Goal: Communication & Community: Answer question/provide support

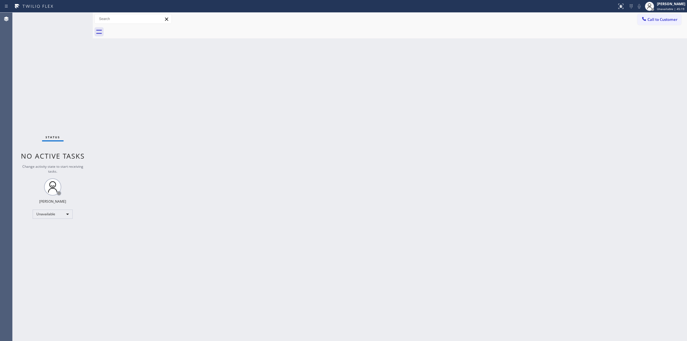
click at [659, 18] on button "Call to Customer" at bounding box center [659, 19] width 44 height 11
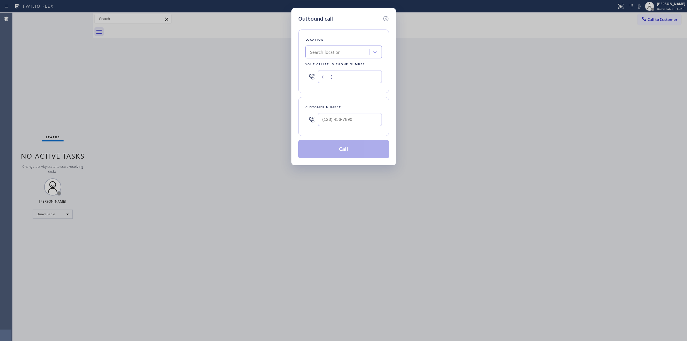
click at [361, 80] on input "(___) ___-____" at bounding box center [350, 76] width 64 height 13
paste input "844) 293-8195"
type input "[PHONE_NUMBER]"
click at [384, 17] on icon at bounding box center [385, 18] width 7 height 7
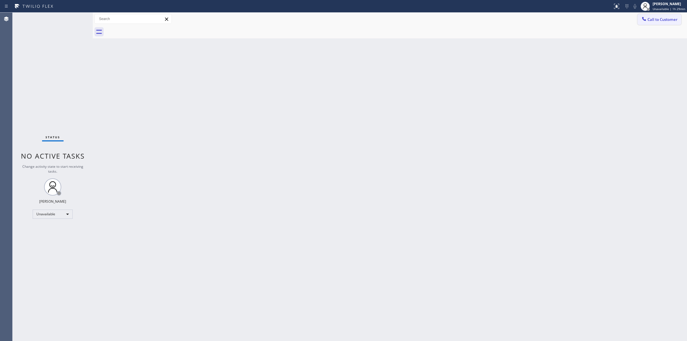
click at [663, 23] on button "Call to Customer" at bounding box center [659, 19] width 44 height 11
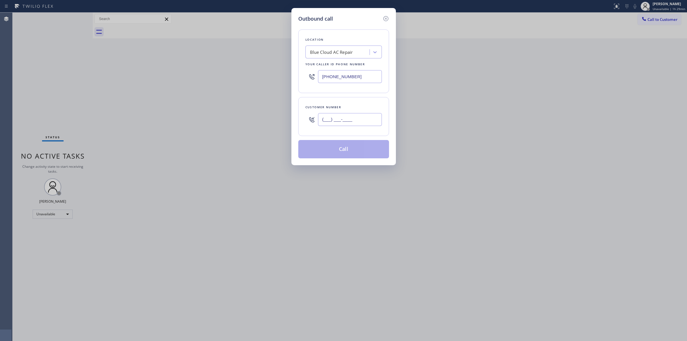
click at [359, 123] on input "(___) ___-____" at bounding box center [350, 119] width 64 height 13
paste input "text"
drag, startPoint x: 361, startPoint y: 118, endPoint x: 291, endPoint y: 113, distance: 70.3
click at [300, 115] on div "Customer number (___) ___-____" at bounding box center [343, 116] width 91 height 39
paste input "714) 528-8455"
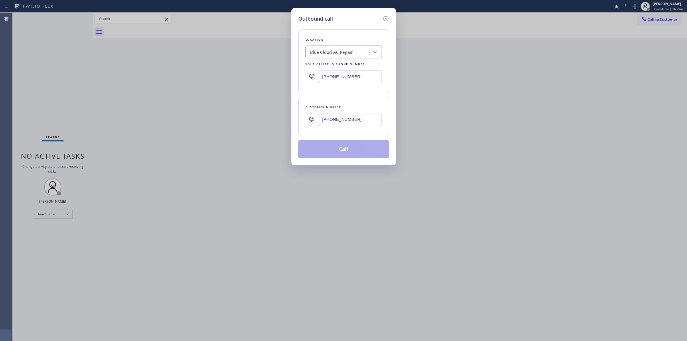
type input "[PHONE_NUMBER]"
click at [346, 48] on div "Blue Cloud AC Repair" at bounding box center [338, 52] width 62 height 10
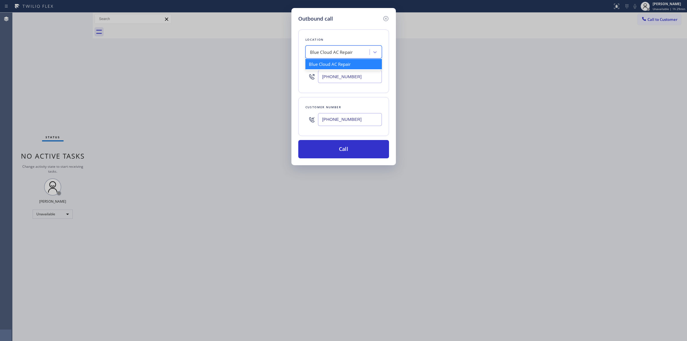
type input "t"
type input "kitchen"
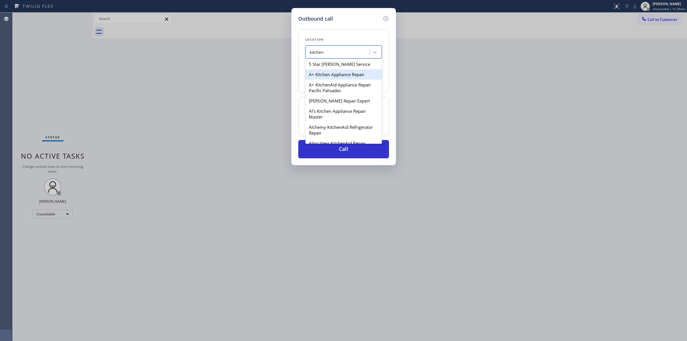
click at [324, 78] on div "A+ Kitchen Appliance Repair" at bounding box center [343, 74] width 76 height 10
type input "[PHONE_NUMBER]"
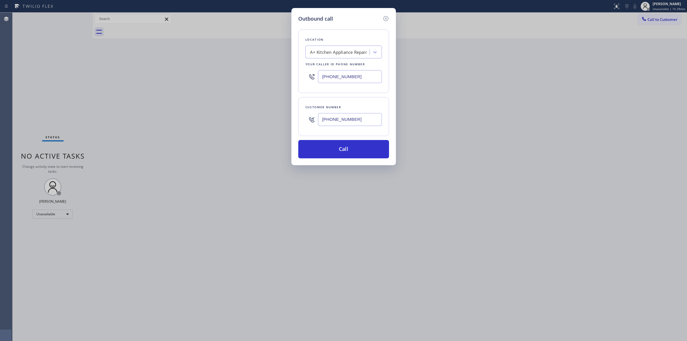
click at [349, 119] on input "[PHONE_NUMBER]" at bounding box center [350, 119] width 64 height 13
click at [345, 154] on button "Call" at bounding box center [343, 149] width 91 height 18
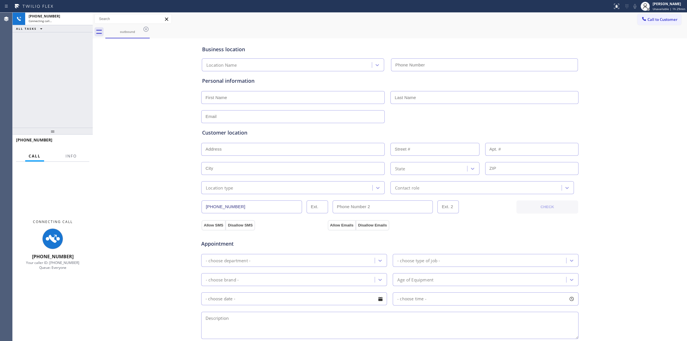
type input "[PHONE_NUMBER]"
click at [157, 68] on div "Business location A+ Kitchen Appliance Repair [PHONE_NUMBER] Personal informati…" at bounding box center [389, 235] width 591 height 391
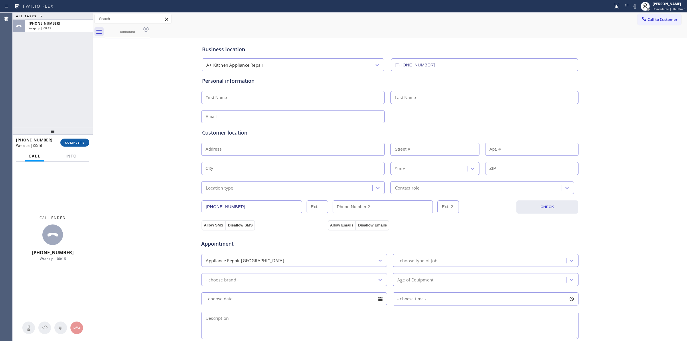
click at [75, 142] on span "COMPLETE" at bounding box center [75, 142] width 20 height 4
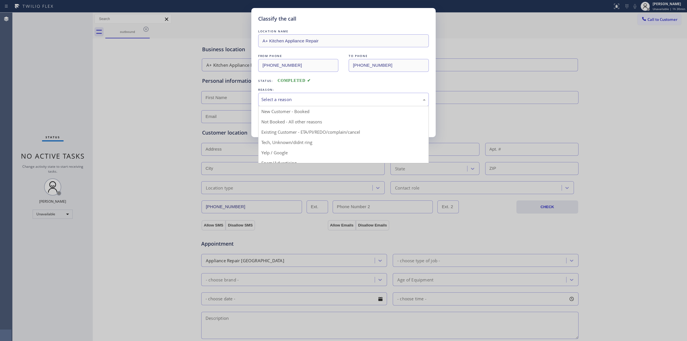
click at [314, 102] on div "Select a reason" at bounding box center [343, 99] width 164 height 7
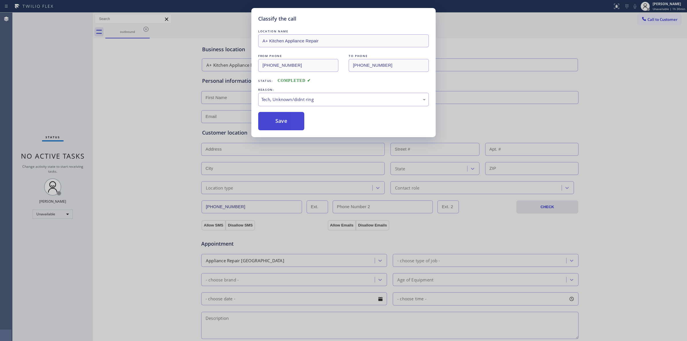
drag, startPoint x: 302, startPoint y: 144, endPoint x: 295, endPoint y: 126, distance: 18.6
drag, startPoint x: 295, startPoint y: 126, endPoint x: 389, endPoint y: 120, distance: 94.0
click at [303, 126] on button "Save" at bounding box center [281, 121] width 46 height 18
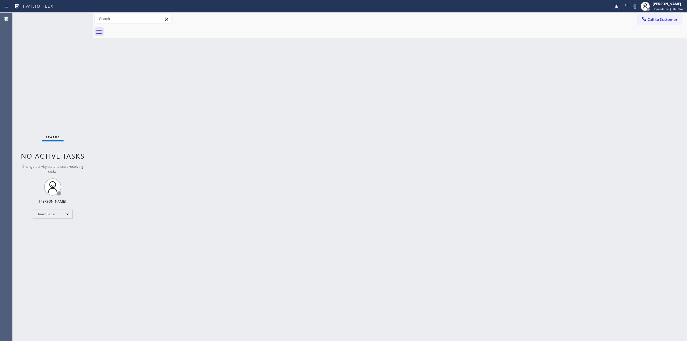
click at [646, 21] on div at bounding box center [643, 19] width 7 height 7
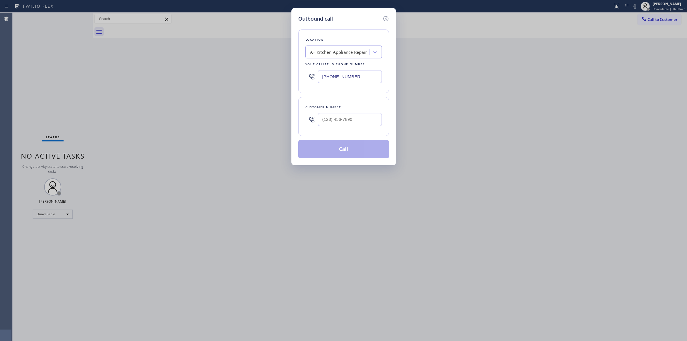
drag, startPoint x: 336, startPoint y: 129, endPoint x: 348, endPoint y: 127, distance: 11.9
click at [338, 129] on div at bounding box center [350, 119] width 64 height 19
paste input "714) 528-8455"
click at [350, 125] on input "[PHONE_NUMBER]" at bounding box center [350, 119] width 64 height 13
type input "[PHONE_NUMBER]"
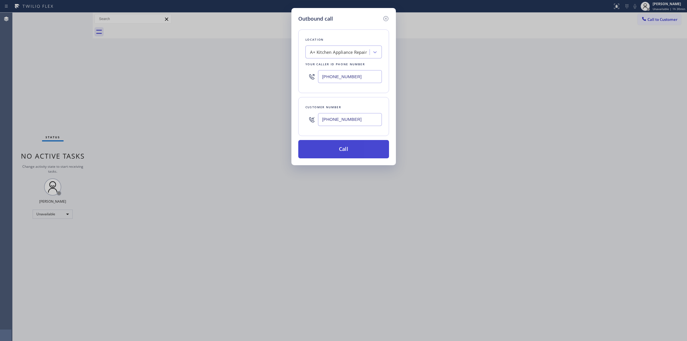
click at [354, 149] on button "Call" at bounding box center [343, 149] width 91 height 18
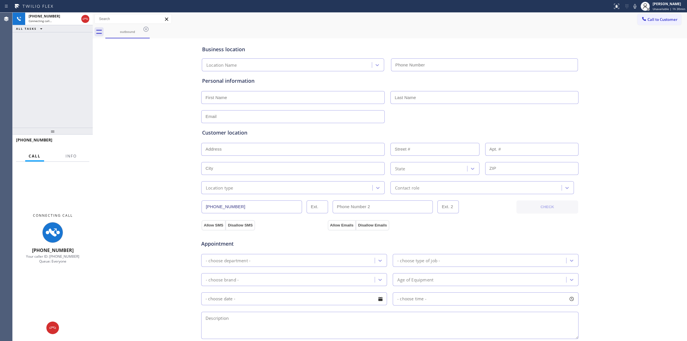
type input "[PHONE_NUMBER]"
click at [379, 42] on div "Business location A+ Kitchen Appliance Repair [PHONE_NUMBER]" at bounding box center [390, 55] width 378 height 31
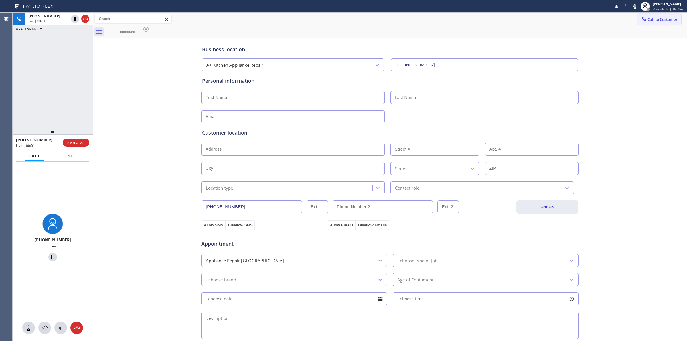
drag, startPoint x: 636, startPoint y: 4, endPoint x: 634, endPoint y: 21, distance: 16.9
click at [636, 5] on icon at bounding box center [634, 6] width 7 height 7
click at [661, 20] on span "Call to Customer" at bounding box center [662, 19] width 30 height 5
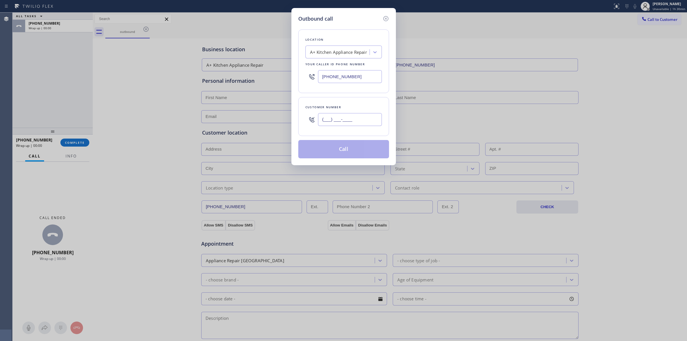
paste input "714) 528-8455"
click at [345, 122] on input "(___) ___-____" at bounding box center [350, 119] width 64 height 13
type input "[PHONE_NUMBER]"
click at [341, 151] on button "Call" at bounding box center [343, 149] width 91 height 18
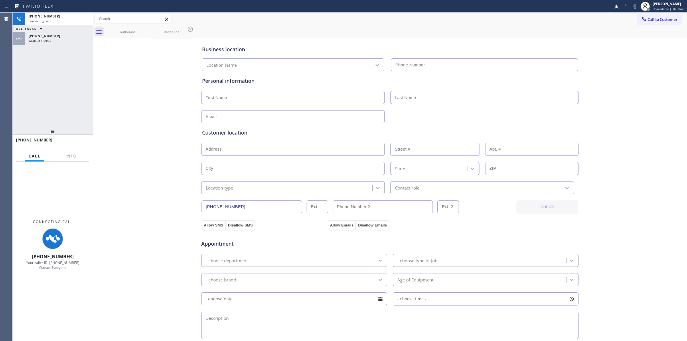
type input "[PHONE_NUMBER]"
drag, startPoint x: 451, startPoint y: 28, endPoint x: 441, endPoint y: 29, distance: 9.5
click at [447, 29] on div "outbound outbound" at bounding box center [395, 31] width 581 height 13
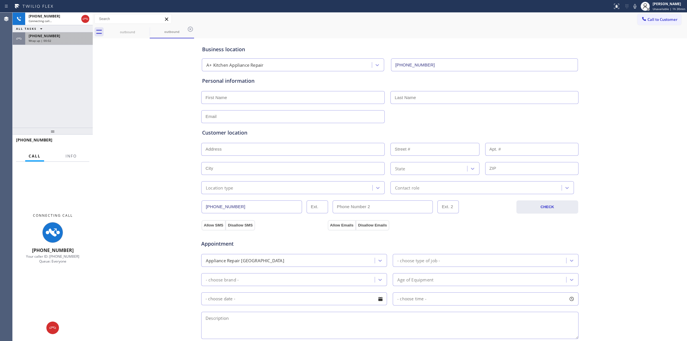
click at [54, 43] on div "[PHONE_NUMBER] Wrap up | 00:02" at bounding box center [57, 38] width 65 height 13
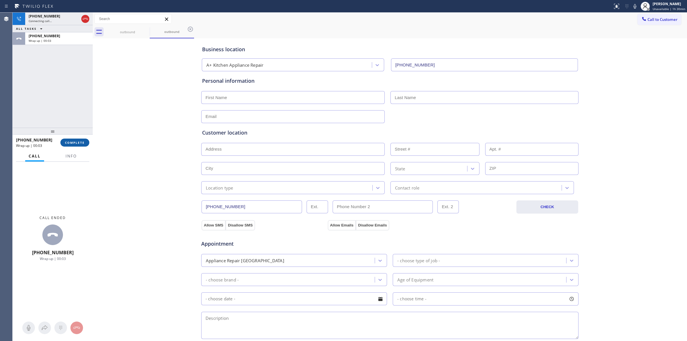
click at [74, 142] on span "COMPLETE" at bounding box center [75, 142] width 20 height 4
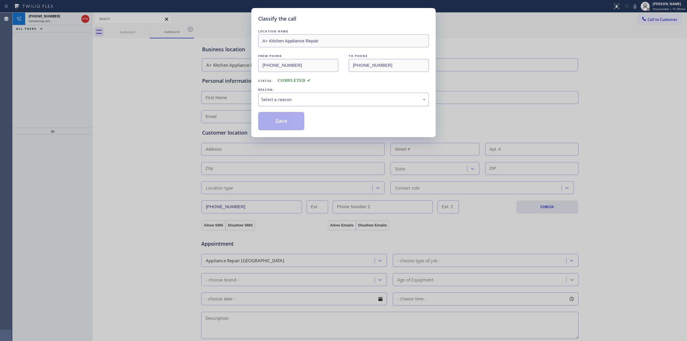
click at [329, 102] on div "Select a reason" at bounding box center [343, 99] width 164 height 7
drag, startPoint x: 304, startPoint y: 145, endPoint x: 285, endPoint y: 118, distance: 33.3
drag, startPoint x: 285, startPoint y: 118, endPoint x: 335, endPoint y: 117, distance: 49.5
click at [295, 117] on button "Save" at bounding box center [281, 121] width 46 height 18
click at [628, 48] on div "Classify the call LOCATION NAME A+ Kitchen Appliance Repair FROM PHONE [PHONE_N…" at bounding box center [343, 170] width 687 height 341
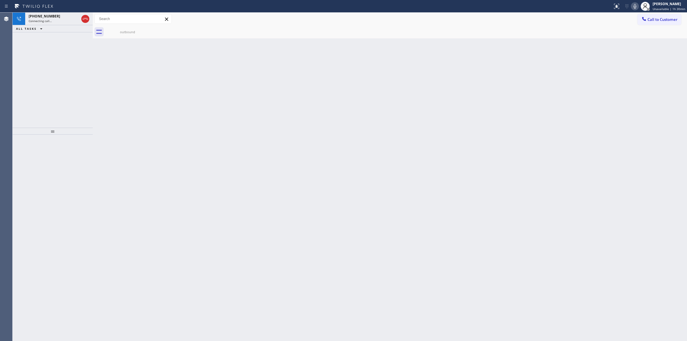
click at [638, 5] on icon at bounding box center [634, 6] width 7 height 7
drag, startPoint x: 123, startPoint y: 33, endPoint x: 133, endPoint y: 32, distance: 9.7
click at [125, 33] on div "outbound" at bounding box center [127, 32] width 43 height 4
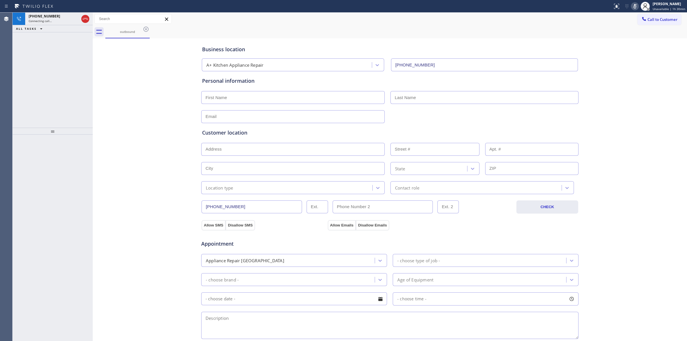
click at [144, 29] on icon at bounding box center [145, 29] width 5 height 5
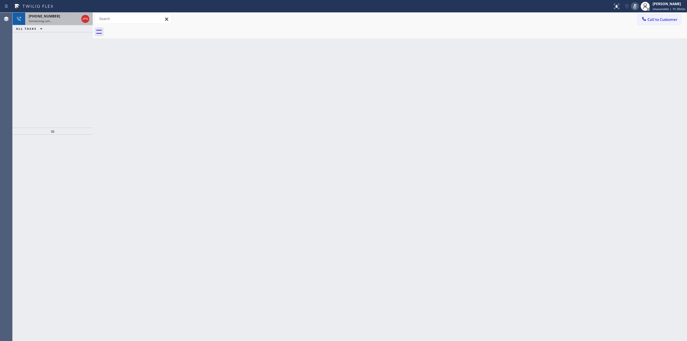
click at [67, 18] on div "[PHONE_NUMBER]" at bounding box center [54, 16] width 50 height 5
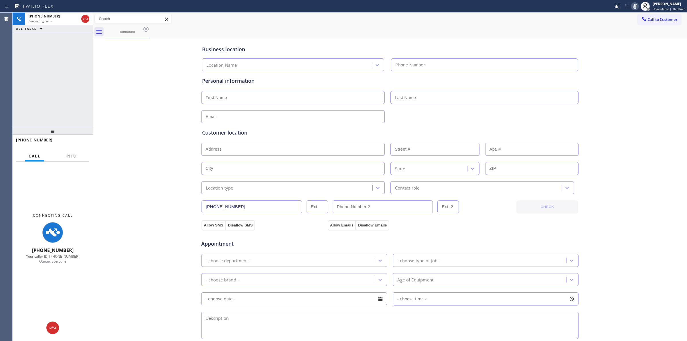
type input "[PHONE_NUMBER]"
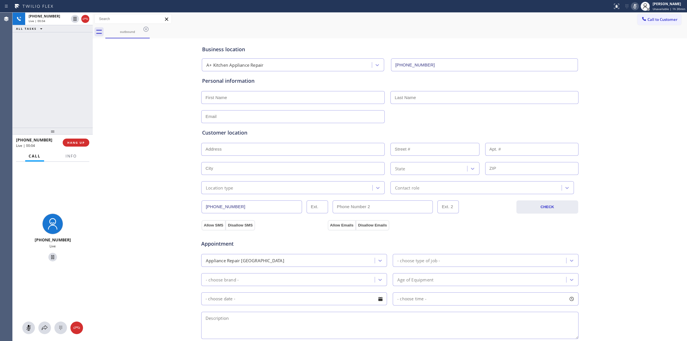
drag, startPoint x: 655, startPoint y: 21, endPoint x: 644, endPoint y: 20, distance: 11.2
click at [654, 20] on span "Call to Customer" at bounding box center [662, 19] width 30 height 5
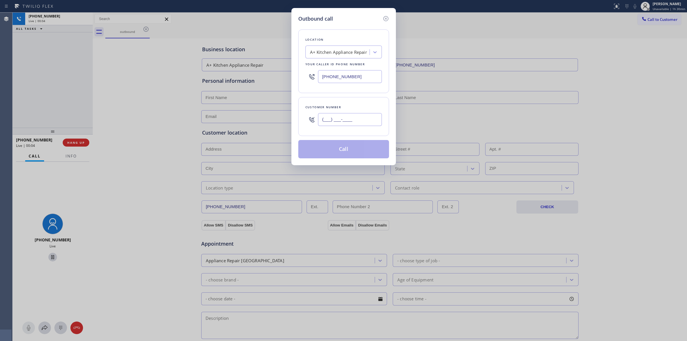
click at [362, 115] on input "(___) ___-____" at bounding box center [350, 119] width 64 height 13
paste input "text"
click at [359, 118] on input "(___) ___-____" at bounding box center [350, 119] width 64 height 13
drag, startPoint x: 367, startPoint y: 117, endPoint x: 296, endPoint y: 116, distance: 70.7
click at [304, 117] on div "Customer number (___) ___-____" at bounding box center [343, 116] width 91 height 39
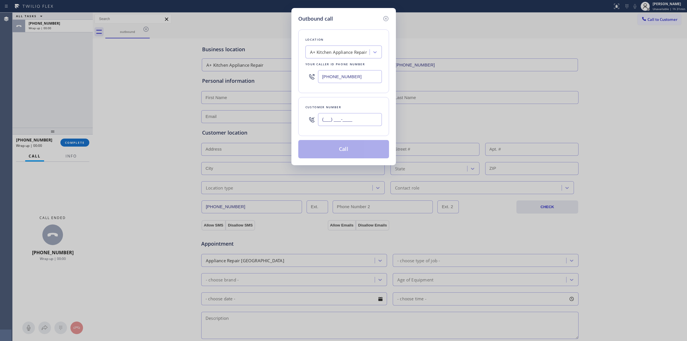
paste input "714) 528-8455"
type input "[PHONE_NUMBER]"
click at [339, 152] on button "Call" at bounding box center [343, 149] width 91 height 18
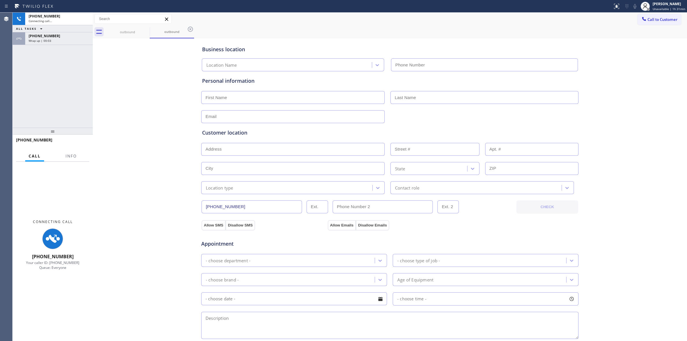
type input "[PHONE_NUMBER]"
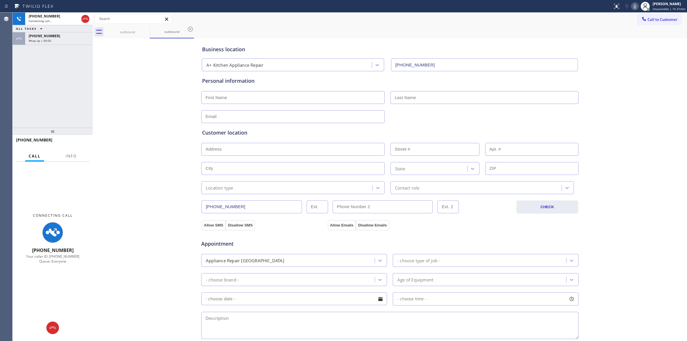
drag, startPoint x: 383, startPoint y: 21, endPoint x: 282, endPoint y: 20, distance: 100.7
click at [377, 20] on div "Call to Customer Outbound call Location A+ Kitchen Appliance Repair Your caller…" at bounding box center [390, 19] width 594 height 10
click at [39, 45] on div "[PHONE_NUMBER] Wrap up | 00:06" at bounding box center [53, 38] width 80 height 13
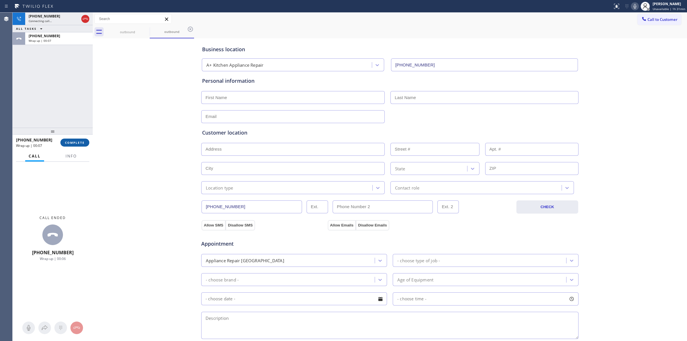
click at [71, 142] on span "COMPLETE" at bounding box center [75, 142] width 20 height 4
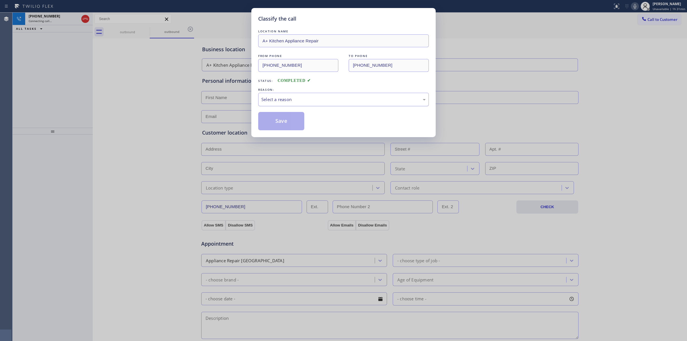
drag, startPoint x: 282, startPoint y: 102, endPoint x: 282, endPoint y: 105, distance: 3.1
click at [282, 102] on div "Select a reason" at bounding box center [343, 99] width 164 height 7
click at [275, 119] on button "Save" at bounding box center [281, 121] width 46 height 18
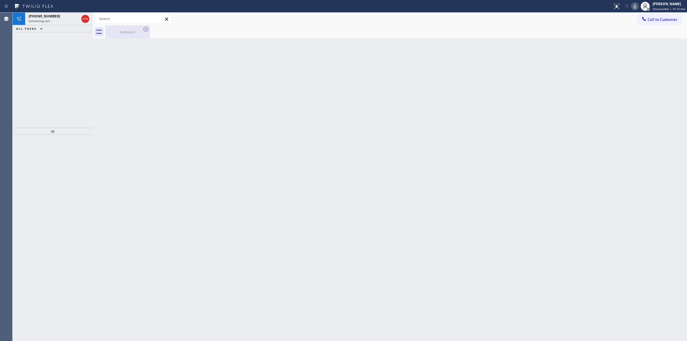
click at [140, 30] on div "outbound" at bounding box center [127, 32] width 43 height 4
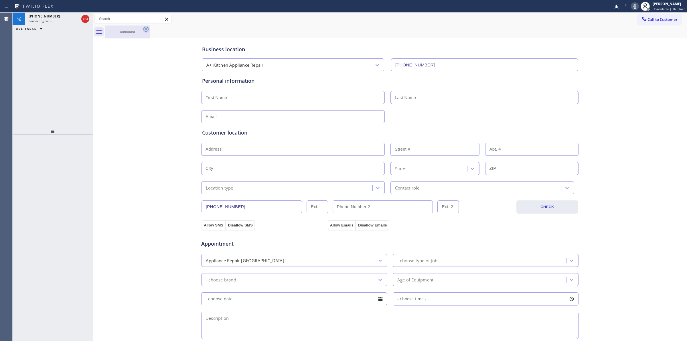
click at [142, 30] on icon at bounding box center [145, 29] width 7 height 7
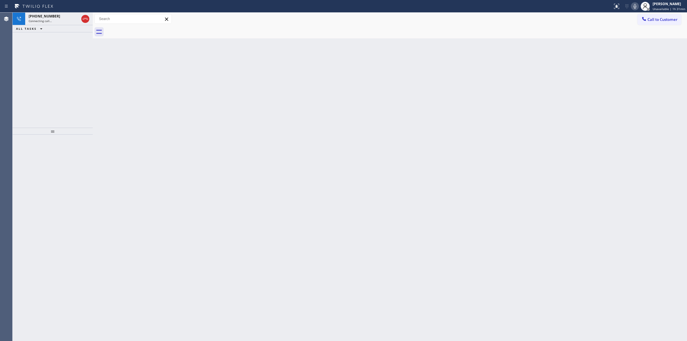
click at [638, 3] on icon at bounding box center [634, 6] width 7 height 7
click at [57, 19] on div "Connecting call…" at bounding box center [54, 21] width 50 height 4
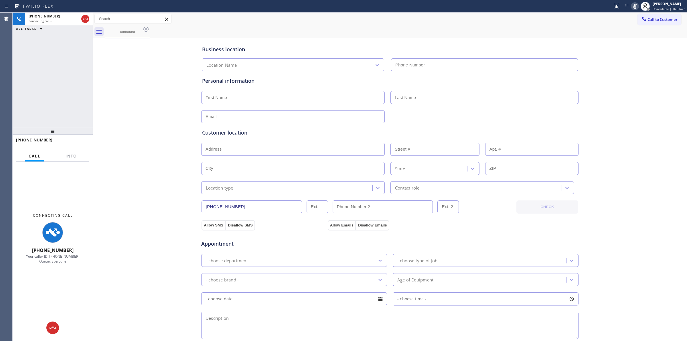
type input "[PHONE_NUMBER]"
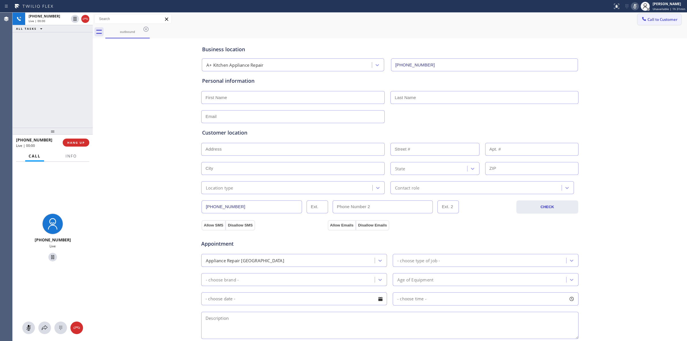
click at [645, 15] on button "Call to Customer" at bounding box center [659, 19] width 44 height 11
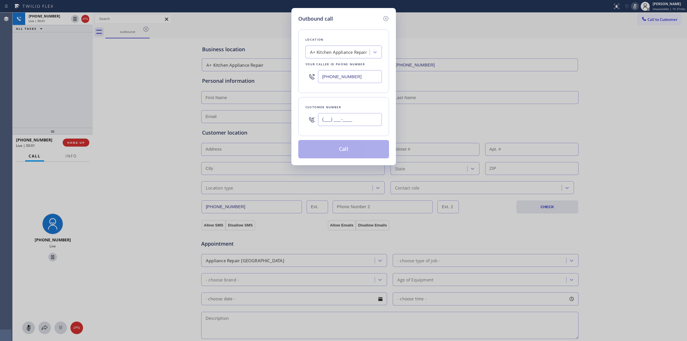
paste input "626) 623-5086"
click at [374, 118] on input "(___) ___-____" at bounding box center [350, 119] width 64 height 13
type input "[PHONE_NUMBER]"
drag, startPoint x: 358, startPoint y: 60, endPoint x: 355, endPoint y: 51, distance: 9.6
click at [358, 60] on div "Location A+ Kitchen Appliance Repair Your caller id phone number [PHONE_NUMBER]" at bounding box center [343, 61] width 91 height 64
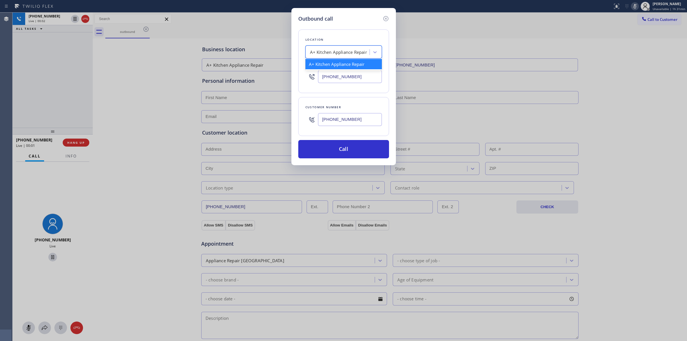
click at [354, 49] on div "A+ Kitchen Appliance Repair" at bounding box center [338, 52] width 57 height 7
type input "kenmore"
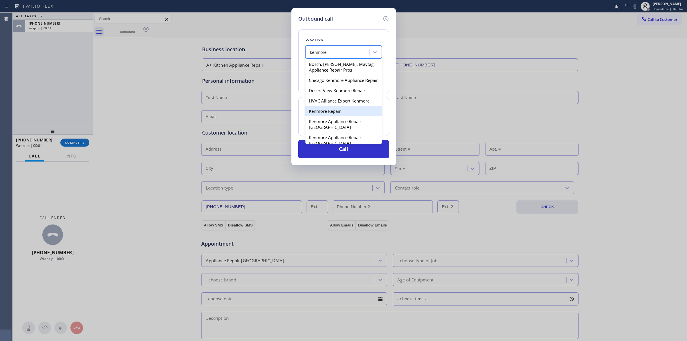
click at [327, 116] on div "Kenmore Repair" at bounding box center [343, 111] width 76 height 10
type input "[PHONE_NUMBER]"
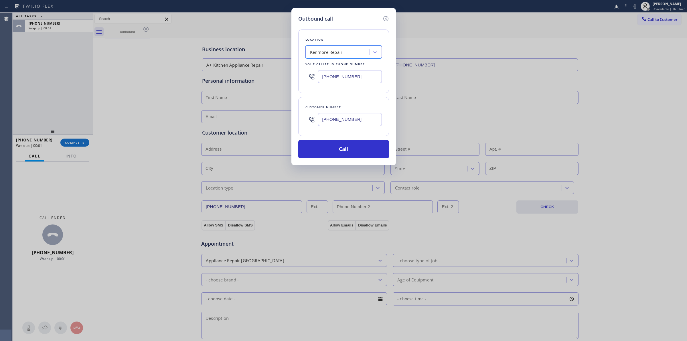
click at [339, 122] on input "[PHONE_NUMBER]" at bounding box center [350, 119] width 64 height 13
click at [336, 154] on button "Call" at bounding box center [343, 149] width 91 height 18
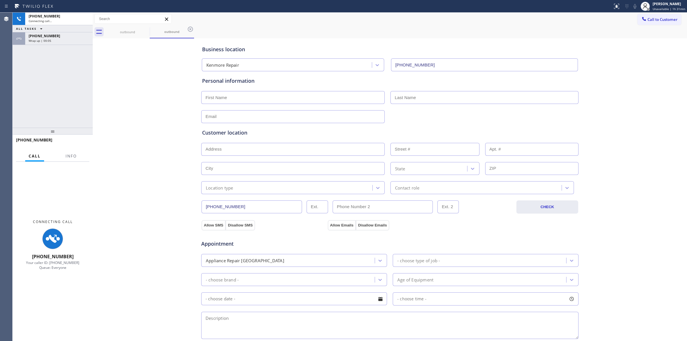
type input "[PHONE_NUMBER]"
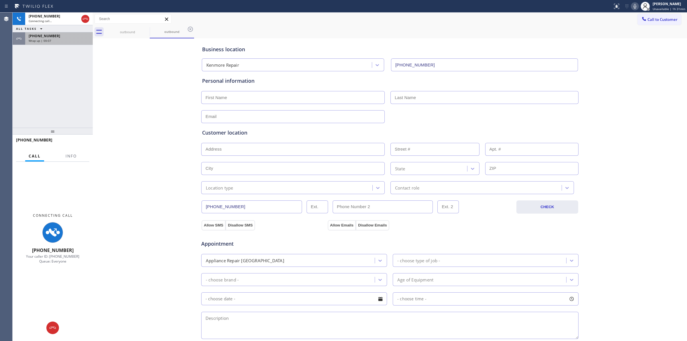
click at [58, 41] on div "Wrap up | 00:07" at bounding box center [59, 41] width 61 height 4
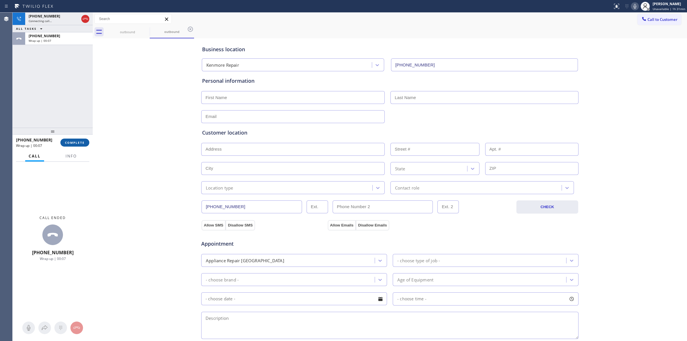
click at [72, 142] on span "COMPLETE" at bounding box center [75, 142] width 20 height 4
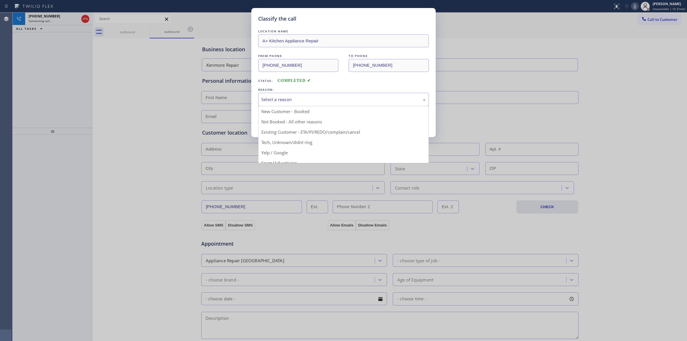
click at [295, 105] on div "Select a reason" at bounding box center [343, 99] width 170 height 13
drag, startPoint x: 299, startPoint y: 141, endPoint x: 285, endPoint y: 124, distance: 22.0
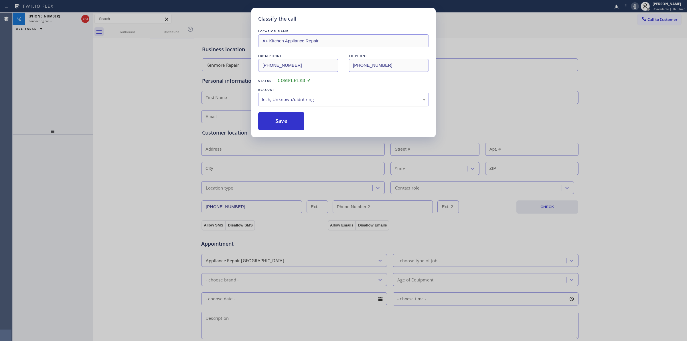
drag, startPoint x: 285, startPoint y: 124, endPoint x: 415, endPoint y: 102, distance: 131.1
click at [285, 123] on button "Save" at bounding box center [281, 121] width 46 height 18
click at [614, 18] on div "Classify the call LOCATION NAME A+ Kitchen Appliance Repair FROM PHONE [PHONE_N…" at bounding box center [350, 177] width 674 height 328
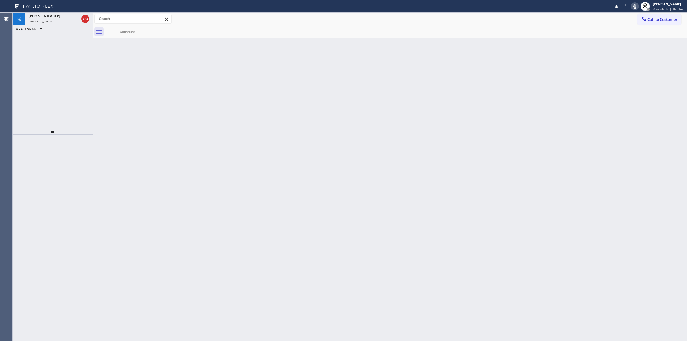
click at [636, 6] on icon at bounding box center [634, 6] width 3 height 5
click at [137, 30] on div "outbound" at bounding box center [127, 32] width 43 height 4
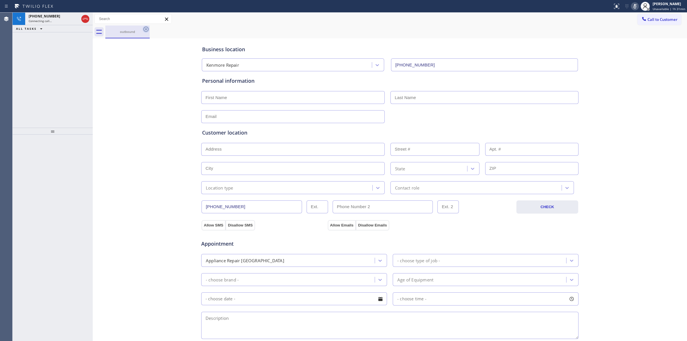
click at [143, 29] on icon at bounding box center [145, 29] width 7 height 7
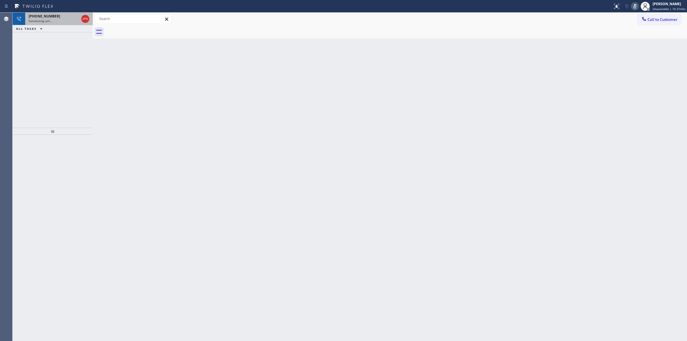
click at [68, 21] on div "Connecting call…" at bounding box center [54, 21] width 50 height 4
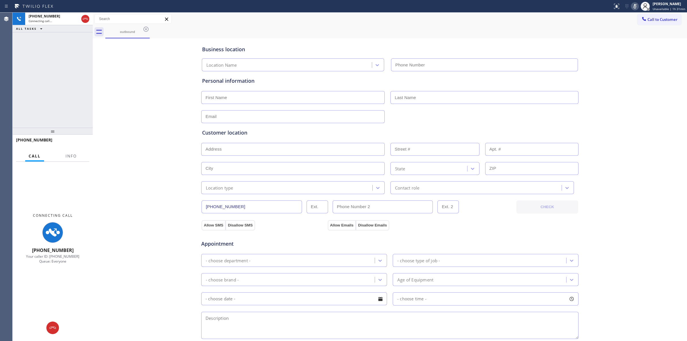
type input "[PHONE_NUMBER]"
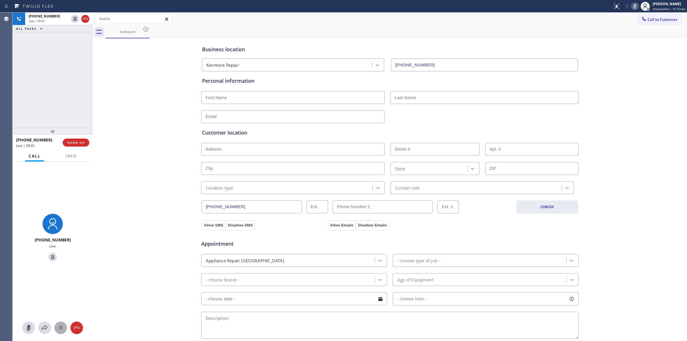
click at [64, 326] on icon at bounding box center [60, 327] width 7 height 7
click at [659, 18] on span "Call to Customer" at bounding box center [662, 19] width 30 height 5
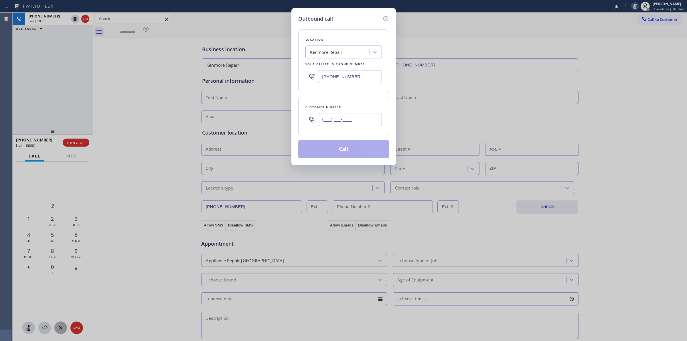
drag, startPoint x: 374, startPoint y: 115, endPoint x: 370, endPoint y: 115, distance: 4.3
click at [372, 115] on input "(___) ___-____" at bounding box center [350, 119] width 64 height 13
paste input "text"
drag, startPoint x: 368, startPoint y: 122, endPoint x: 258, endPoint y: 120, distance: 109.6
click at [275, 120] on div "Outbound call Location [GEOGRAPHIC_DATA] Repair Your caller id phone number [PH…" at bounding box center [343, 170] width 687 height 341
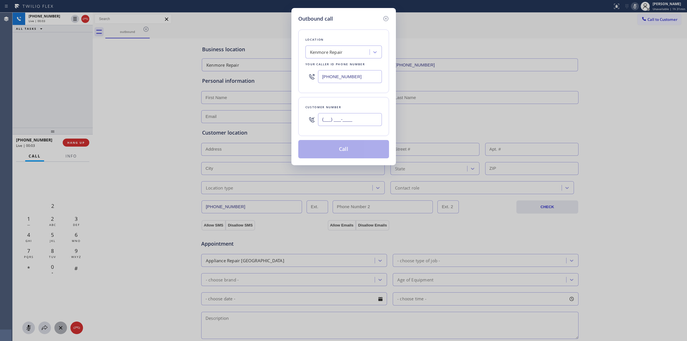
paste input "626) 623-5086"
type input "[PHONE_NUMBER]"
click at [332, 30] on div "Location [GEOGRAPHIC_DATA] Repair Your caller id phone number [PHONE_NUMBER]" at bounding box center [343, 61] width 91 height 64
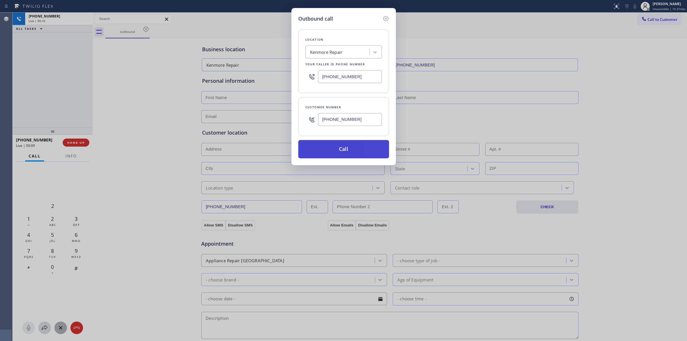
click at [345, 149] on button "Call" at bounding box center [343, 149] width 91 height 18
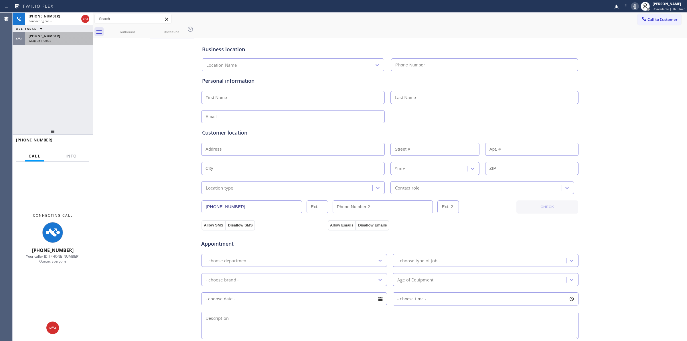
click at [63, 39] on div "Wrap up | 00:02" at bounding box center [59, 41] width 61 height 4
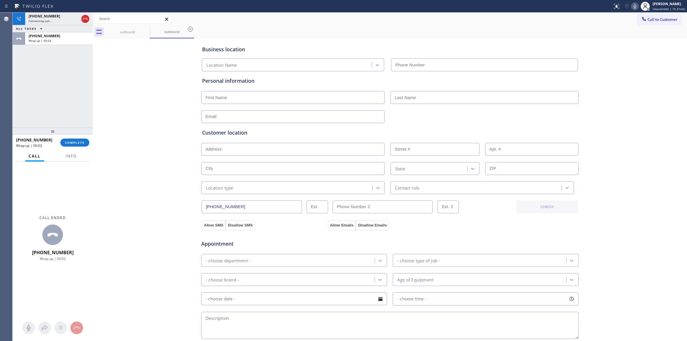
click at [75, 137] on div "[PHONE_NUMBER] Wrap up | 00:02 COMPLETE" at bounding box center [52, 142] width 73 height 15
click at [75, 138] on button "COMPLETE" at bounding box center [74, 142] width 29 height 8
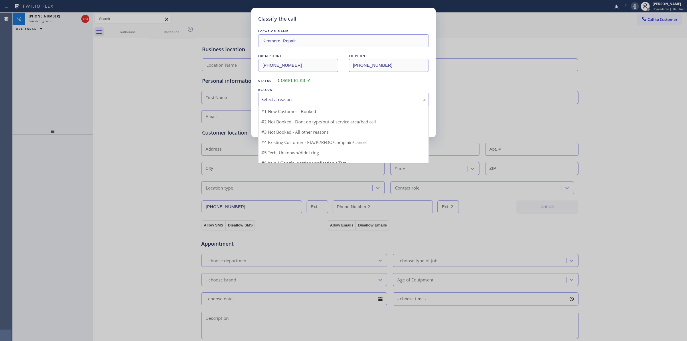
click at [308, 99] on div "Select a reason" at bounding box center [343, 99] width 164 height 7
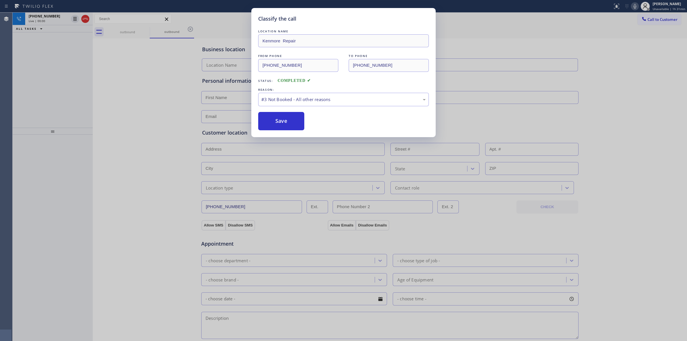
click at [290, 109] on div "LOCATION NAME Kenmore Repair FROM PHONE [PHONE_NUMBER] TO PHONE [PHONE_NUMBER] …" at bounding box center [343, 79] width 170 height 102
click at [296, 118] on button "Save" at bounding box center [281, 121] width 46 height 18
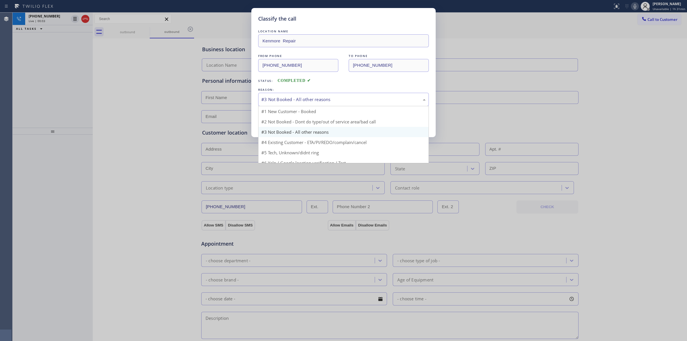
click at [316, 99] on div "#3 Not Booked - All other reasons" at bounding box center [343, 99] width 164 height 7
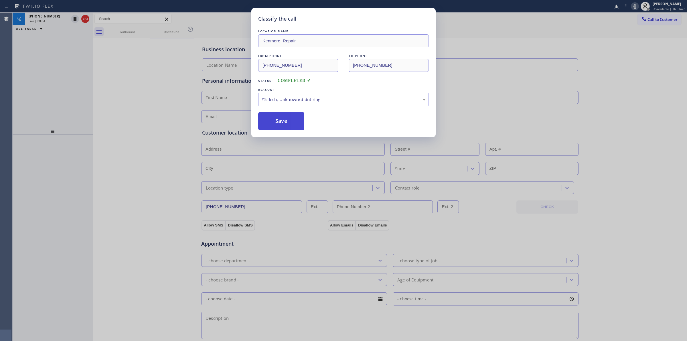
click at [284, 117] on button "Save" at bounding box center [281, 121] width 46 height 18
click at [293, 127] on button "Save" at bounding box center [281, 121] width 46 height 18
click at [287, 125] on button "Save" at bounding box center [281, 121] width 46 height 18
click at [326, 101] on div "#5 Tech, Unknown/didnt ring" at bounding box center [343, 99] width 164 height 7
click at [282, 130] on div "Classify the call LOCATION NAME Kenmore Repair FROM PHONE [PHONE_NUMBER] TO PHO…" at bounding box center [343, 72] width 184 height 129
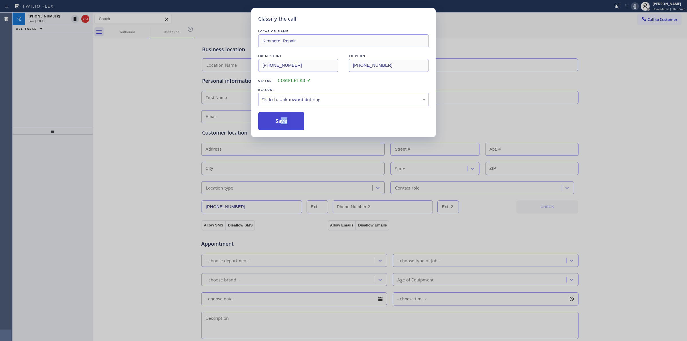
click at [283, 124] on button "Save" at bounding box center [281, 121] width 46 height 18
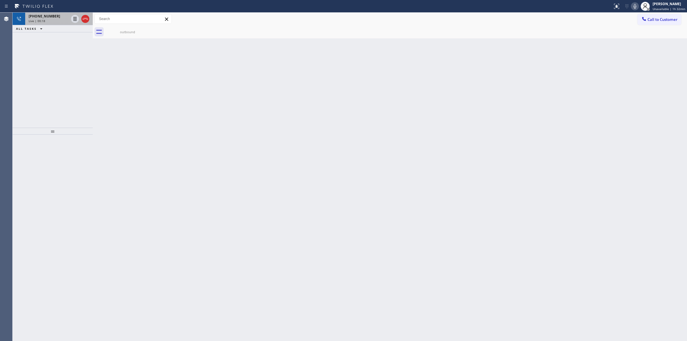
click at [43, 19] on span "Live | 00:18" at bounding box center [37, 21] width 17 height 4
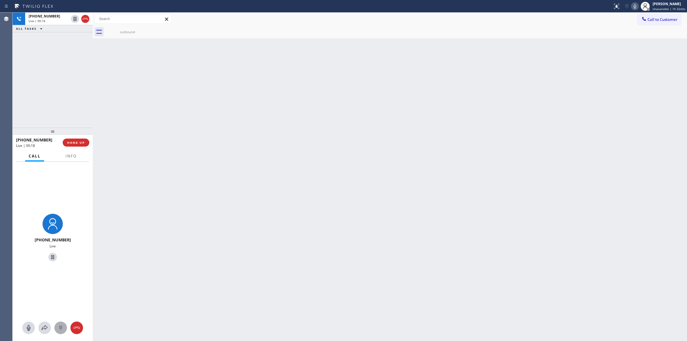
drag, startPoint x: 59, startPoint y: 323, endPoint x: 64, endPoint y: 323, distance: 5.1
click at [59, 324] on button at bounding box center [60, 327] width 13 height 13
click at [646, 22] on div at bounding box center [643, 19] width 7 height 7
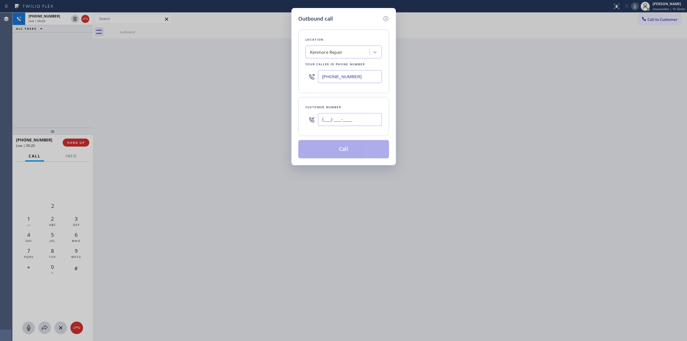
click at [367, 122] on input "(___) ___-____" at bounding box center [350, 119] width 64 height 13
paste input "626) 623-5086"
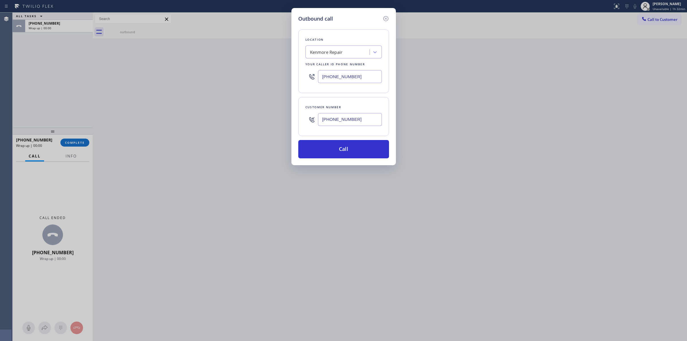
drag, startPoint x: 360, startPoint y: 122, endPoint x: 281, endPoint y: 117, distance: 79.4
click at [282, 117] on div "Outbound call Location [GEOGRAPHIC_DATA] Repair Your caller id phone number [PH…" at bounding box center [343, 170] width 687 height 341
paste input "8) 226-2194"
type input "[PHONE_NUMBER]"
click at [333, 50] on div "Kenmore Repair" at bounding box center [326, 52] width 33 height 7
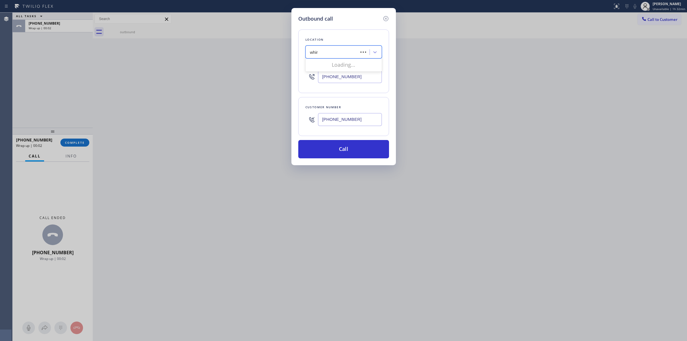
type input "whirl"
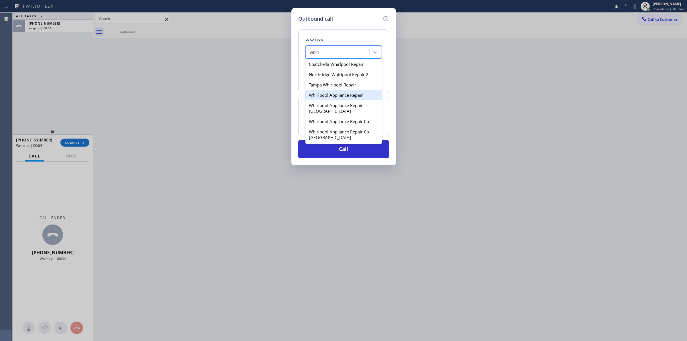
click at [326, 95] on div "Whirlpool Appliance Repair" at bounding box center [343, 95] width 76 height 10
type input "[PHONE_NUMBER]"
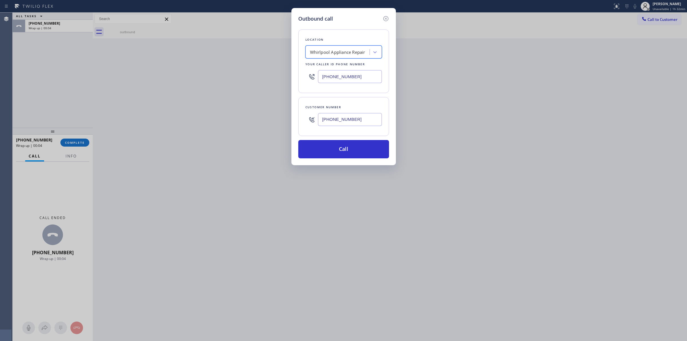
click at [336, 107] on div "Customer number" at bounding box center [343, 107] width 76 height 6
click at [335, 117] on input "[PHONE_NUMBER]" at bounding box center [350, 119] width 64 height 13
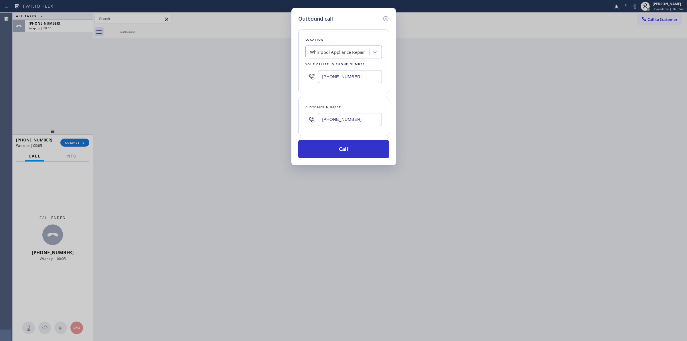
click at [335, 117] on input "[PHONE_NUMBER]" at bounding box center [350, 119] width 64 height 13
click at [336, 154] on button "Call" at bounding box center [343, 149] width 91 height 18
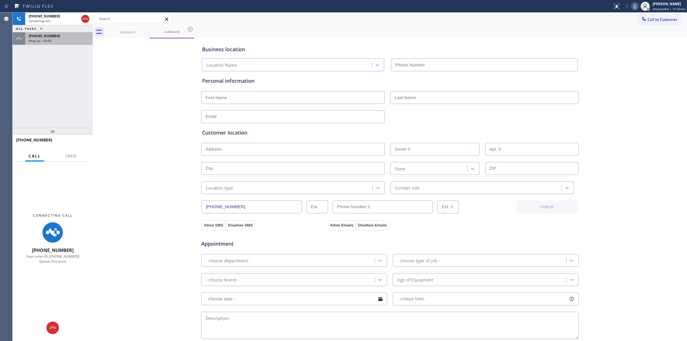
click at [54, 40] on div "Wrap up | 00:09" at bounding box center [59, 41] width 61 height 4
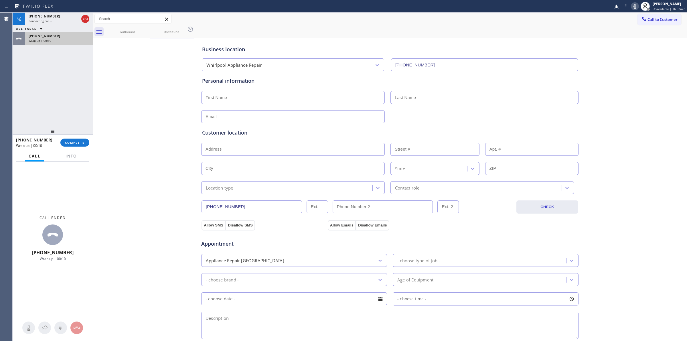
type input "[PHONE_NUMBER]"
click at [54, 40] on div "Wrap up | 00:10" at bounding box center [59, 41] width 61 height 4
click at [77, 141] on span "COMPLETE" at bounding box center [75, 142] width 20 height 4
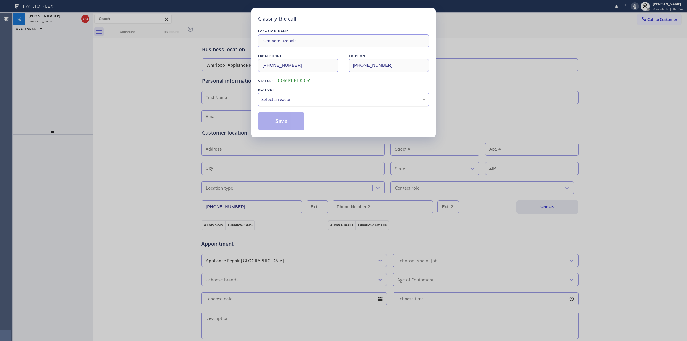
click at [307, 95] on div "Select a reason" at bounding box center [343, 99] width 170 height 13
click at [284, 129] on button "Save" at bounding box center [281, 121] width 46 height 18
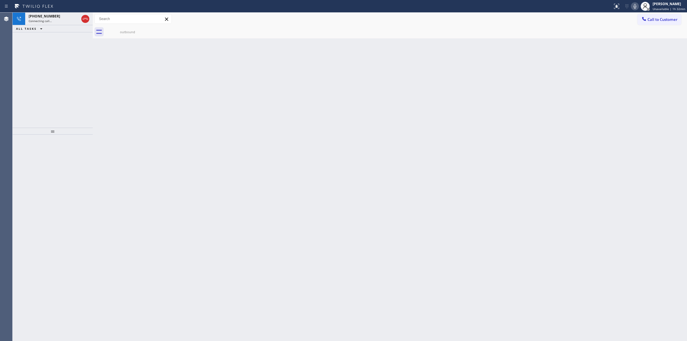
click at [642, 37] on div "outbound" at bounding box center [395, 31] width 581 height 13
click at [636, 6] on icon at bounding box center [634, 6] width 7 height 7
click at [137, 31] on div "outbound" at bounding box center [127, 32] width 43 height 4
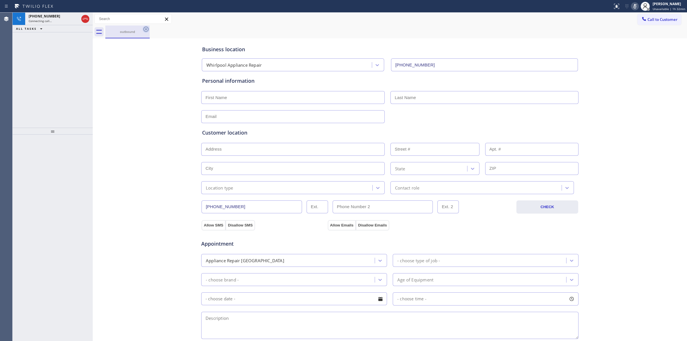
click at [145, 28] on icon at bounding box center [145, 29] width 7 height 7
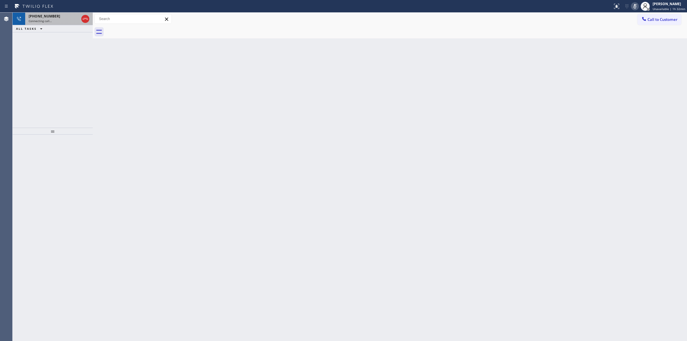
click at [55, 21] on div "Connecting call…" at bounding box center [54, 21] width 50 height 4
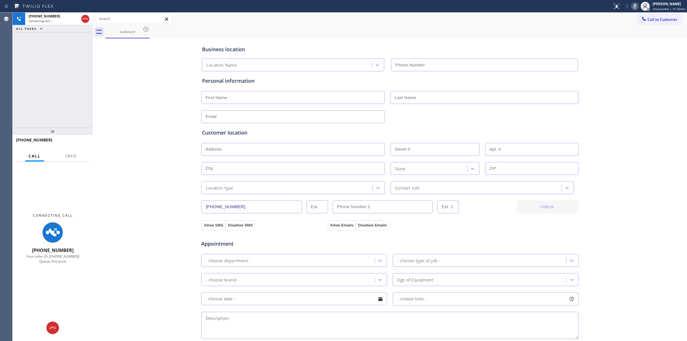
type input "[PHONE_NUMBER]"
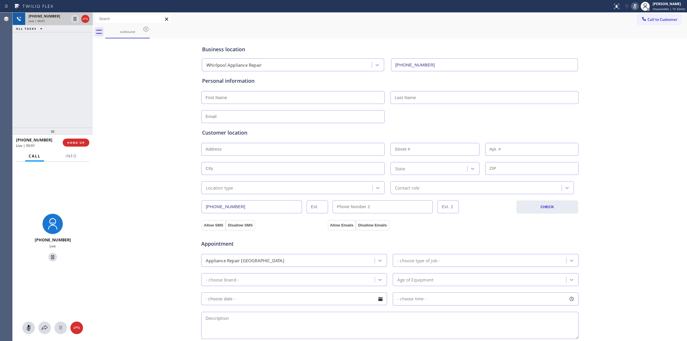
click at [59, 21] on div "Live | 00:01" at bounding box center [49, 21] width 40 height 4
click at [61, 323] on button at bounding box center [60, 327] width 13 height 13
click at [650, 19] on span "Call to Customer" at bounding box center [662, 19] width 30 height 5
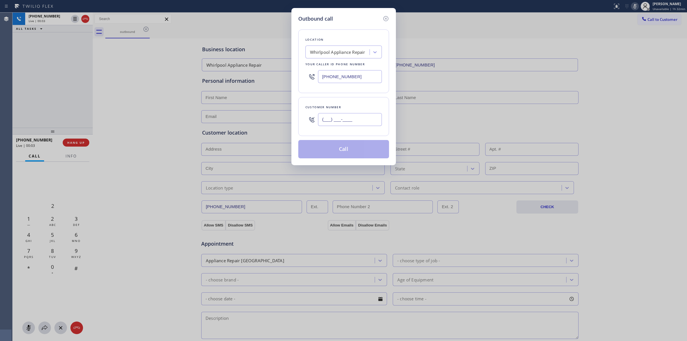
paste input "628) 226-2194"
click at [371, 124] on input "[PHONE_NUMBER]" at bounding box center [350, 119] width 64 height 13
type input "[PHONE_NUMBER]"
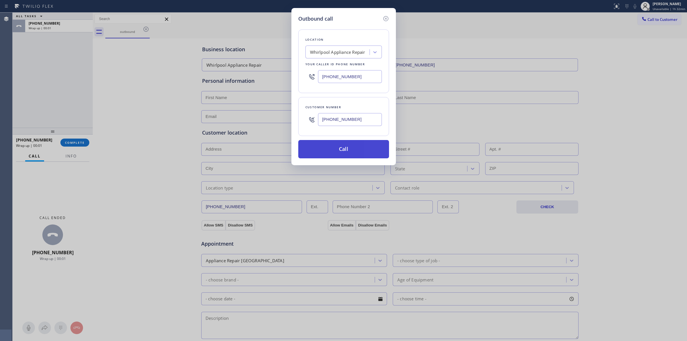
click at [337, 150] on button "Call" at bounding box center [343, 149] width 91 height 18
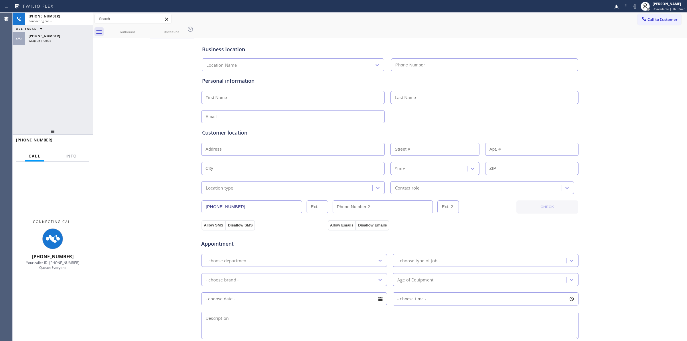
type input "[PHONE_NUMBER]"
click at [64, 41] on div "Wrap up | 00:04" at bounding box center [59, 41] width 61 height 4
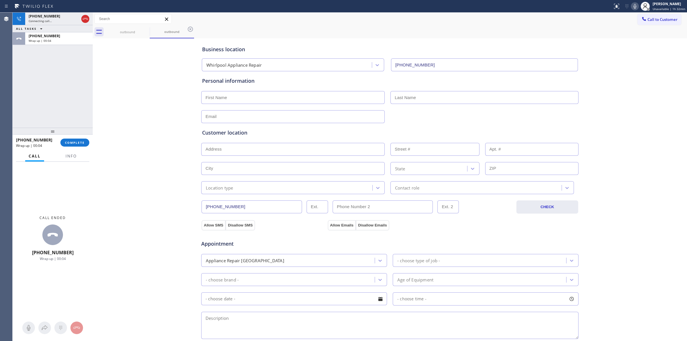
click at [82, 148] on div "[PHONE_NUMBER] Wrap up | 00:04 COMPLETE" at bounding box center [52, 142] width 73 height 15
click at [81, 142] on span "COMPLETE" at bounding box center [75, 142] width 20 height 4
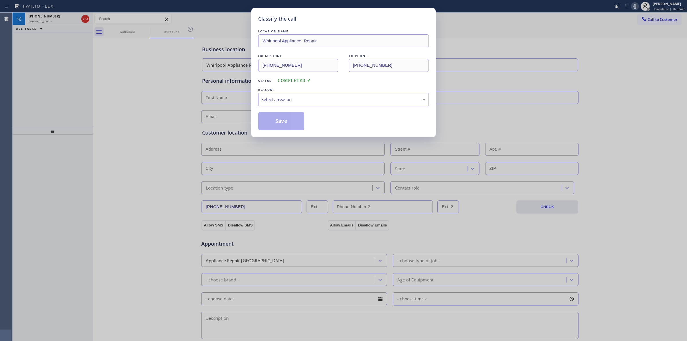
drag, startPoint x: 311, startPoint y: 82, endPoint x: 309, endPoint y: 95, distance: 13.0
click at [310, 86] on div "LOCATION NAME Whirlpool Appliance Repair FROM PHONE [PHONE_NUMBER] TO PHONE [PH…" at bounding box center [343, 79] width 170 height 102
click at [309, 95] on div "Select a reason" at bounding box center [343, 99] width 170 height 13
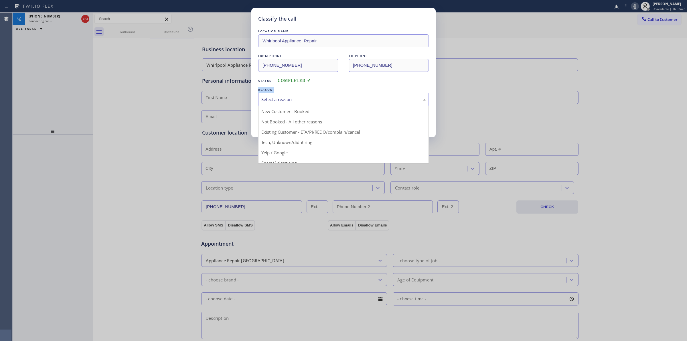
drag, startPoint x: 298, startPoint y: 140, endPoint x: 285, endPoint y: 129, distance: 16.6
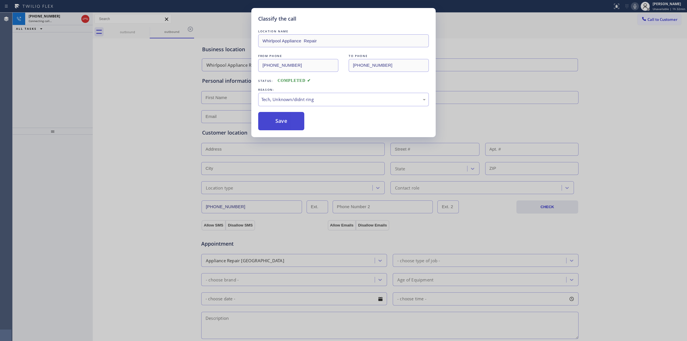
click at [280, 125] on button "Save" at bounding box center [281, 121] width 46 height 18
click at [639, 65] on div "Classify the call LOCATION NAME Whirlpool Appliance Repair FROM PHONE [PHONE_NU…" at bounding box center [343, 170] width 687 height 341
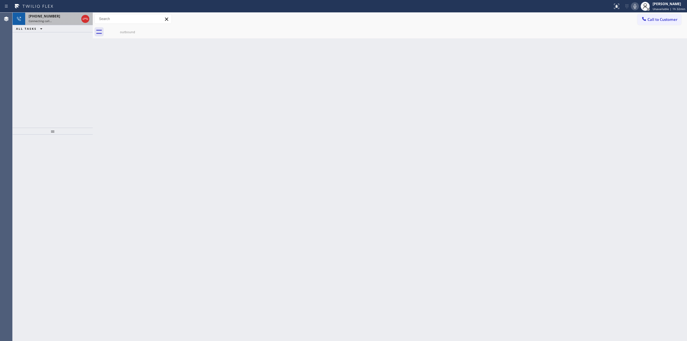
click at [52, 19] on div "Connecting call…" at bounding box center [54, 21] width 50 height 4
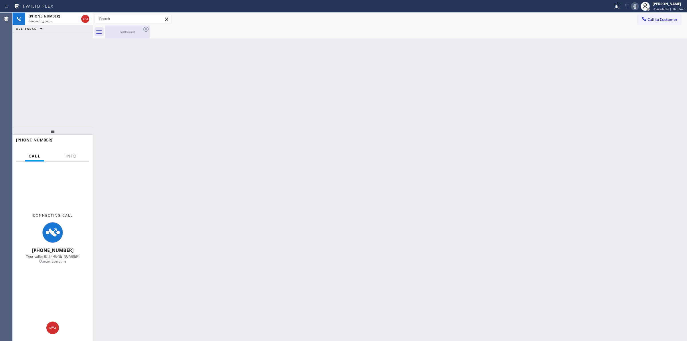
click at [128, 34] on div "outbound" at bounding box center [127, 32] width 43 height 4
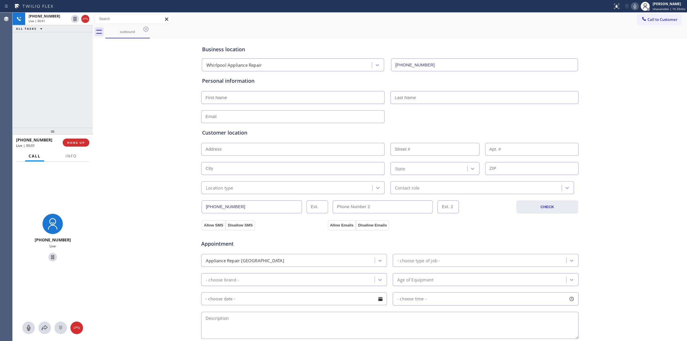
drag, startPoint x: 657, startPoint y: 18, endPoint x: 474, endPoint y: 93, distance: 197.4
click at [655, 20] on span "Call to Customer" at bounding box center [662, 19] width 30 height 5
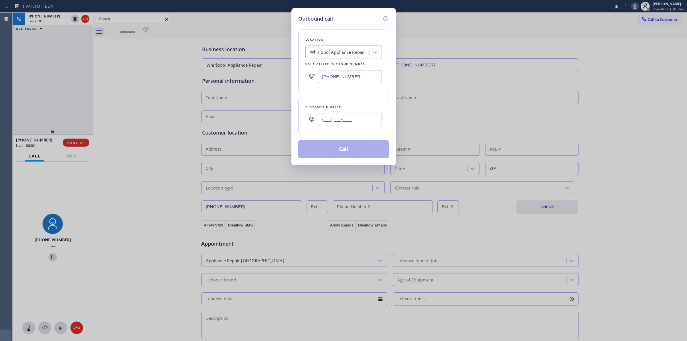
paste input "628) 226-2194"
click at [368, 120] on input "[PHONE_NUMBER]" at bounding box center [350, 119] width 64 height 13
type input "[PHONE_NUMBER]"
click at [312, 29] on div "Location Whirlpool Appliance Repair Your caller id phone number [PHONE_NUMBER]" at bounding box center [343, 61] width 91 height 64
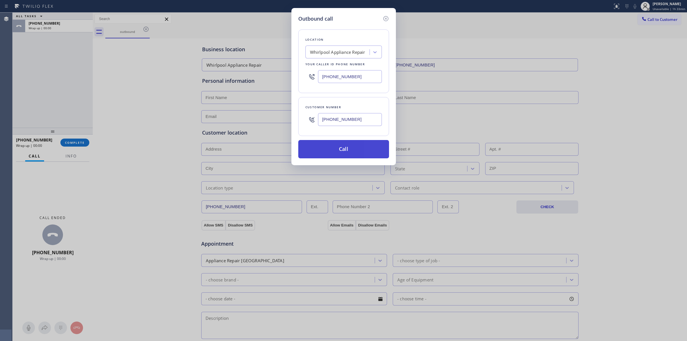
click at [361, 150] on button "Call" at bounding box center [343, 149] width 91 height 18
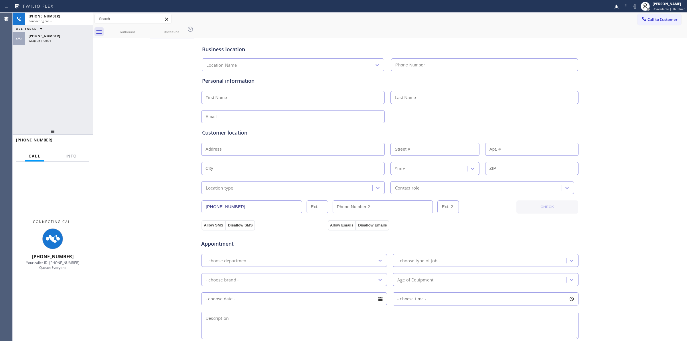
type input "[PHONE_NUMBER]"
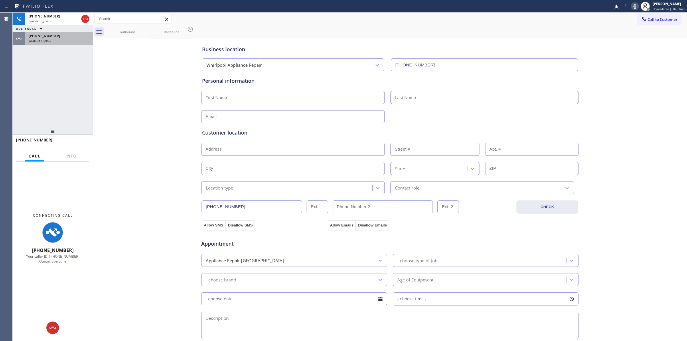
click at [59, 42] on div "Wrap up | 00:02" at bounding box center [59, 41] width 61 height 4
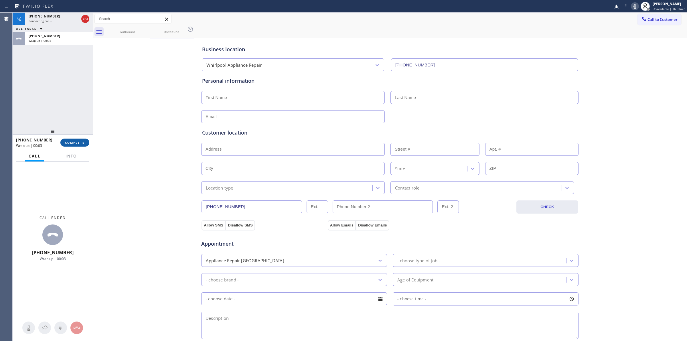
click at [72, 144] on span "COMPLETE" at bounding box center [75, 142] width 20 height 4
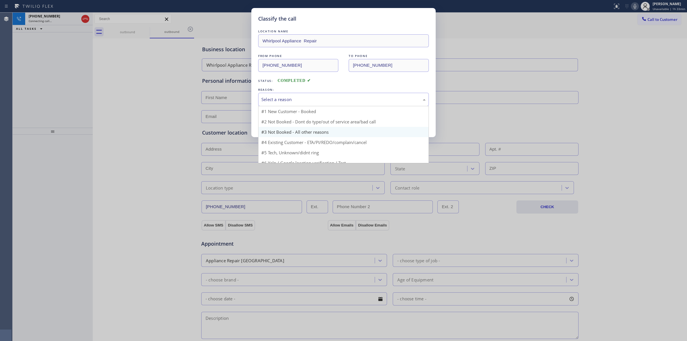
drag, startPoint x: 326, startPoint y: 100, endPoint x: 315, endPoint y: 126, distance: 28.1
click at [326, 101] on div "Select a reason" at bounding box center [343, 99] width 164 height 7
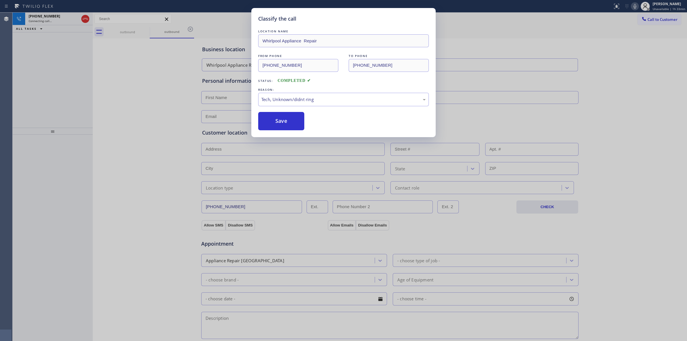
click at [70, 23] on div "Classify the call LOCATION NAME Whirlpool Appliance Repair FROM PHONE [PHONE_NU…" at bounding box center [343, 170] width 687 height 341
click at [68, 20] on div "Classify the call LOCATION NAME Whirlpool Appliance Repair FROM PHONE [PHONE_NU…" at bounding box center [343, 170] width 687 height 341
click at [59, 17] on div "Classify the call LOCATION NAME Whirlpool Appliance Repair FROM PHONE [PHONE_NU…" at bounding box center [343, 170] width 687 height 341
click at [281, 124] on button "Save" at bounding box center [281, 121] width 46 height 18
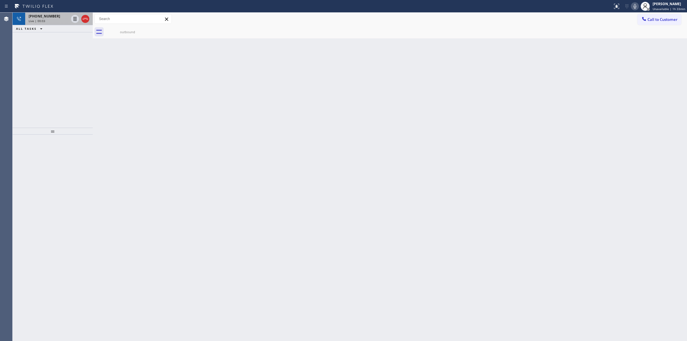
click at [51, 17] on span "[PHONE_NUMBER]" at bounding box center [44, 16] width 31 height 5
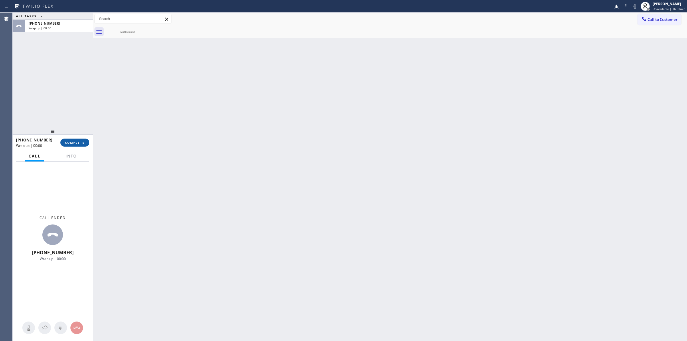
click at [78, 144] on span "COMPLETE" at bounding box center [75, 142] width 20 height 4
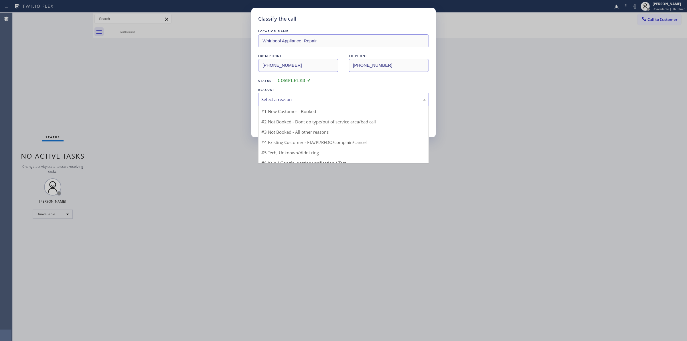
click at [318, 98] on div "Select a reason" at bounding box center [343, 99] width 164 height 7
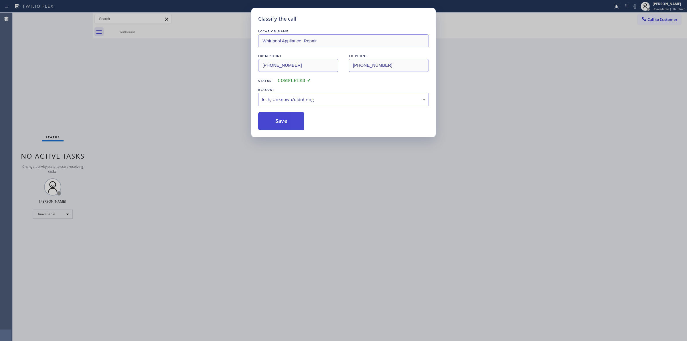
click at [282, 114] on button "Save" at bounding box center [281, 121] width 46 height 18
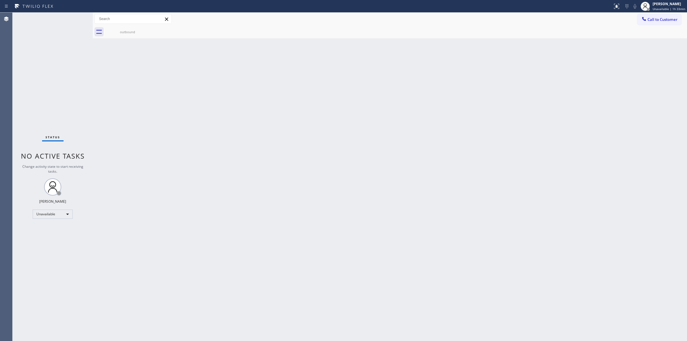
drag, startPoint x: 408, startPoint y: 62, endPoint x: 544, endPoint y: 39, distance: 137.7
click at [433, 58] on div "Back to Dashboard Change Sender ID Customers Technicians Select a contact Outbo…" at bounding box center [390, 177] width 594 height 328
click at [646, 18] on div at bounding box center [643, 19] width 7 height 7
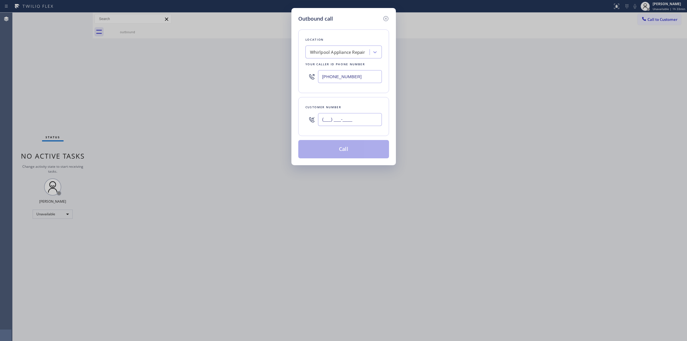
click at [338, 119] on input "(___) ___-____" at bounding box center [350, 119] width 64 height 13
paste input "564) 201-6330"
type input "[PHONE_NUMBER]"
click at [351, 49] on div "Whirlpool Appliance Repair" at bounding box center [337, 52] width 55 height 7
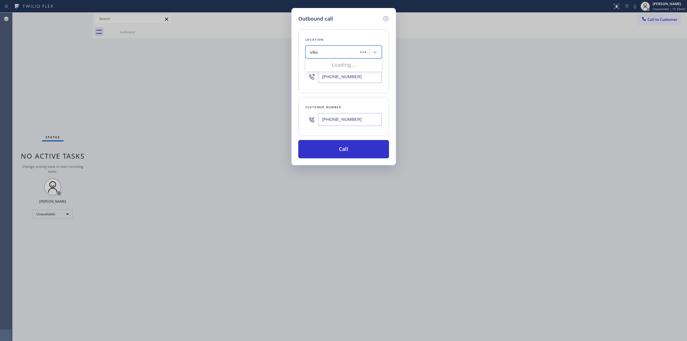
type input "Viking"
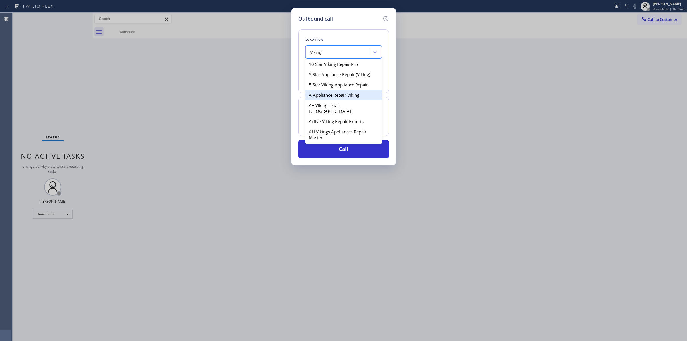
click at [330, 94] on div "A Appliance Repair Viking" at bounding box center [343, 95] width 76 height 10
type input "[PHONE_NUMBER]"
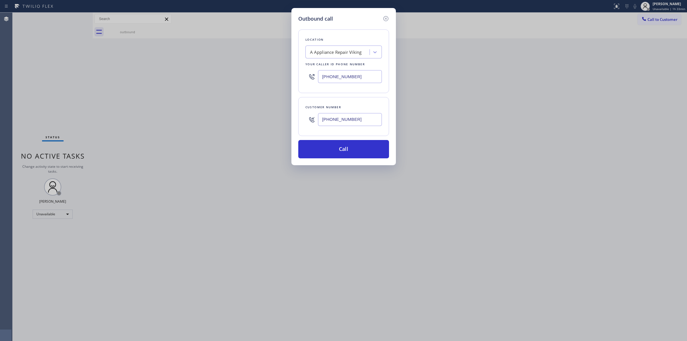
click at [334, 119] on input "[PHONE_NUMBER]" at bounding box center [350, 119] width 64 height 13
click at [334, 144] on button "Call" at bounding box center [343, 149] width 91 height 18
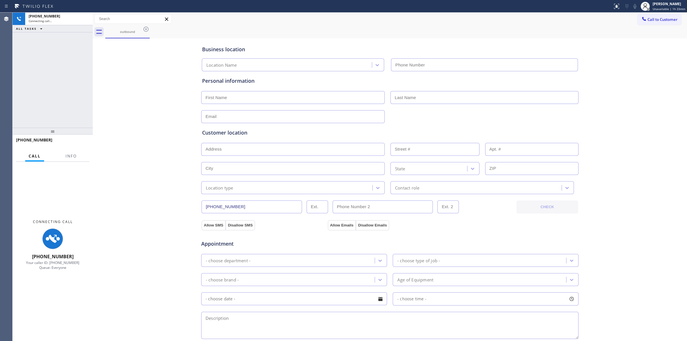
drag, startPoint x: 368, startPoint y: 39, endPoint x: 562, endPoint y: 46, distance: 194.9
click at [394, 44] on div "Business location Location Name" at bounding box center [390, 54] width 378 height 34
type input "[PHONE_NUMBER]"
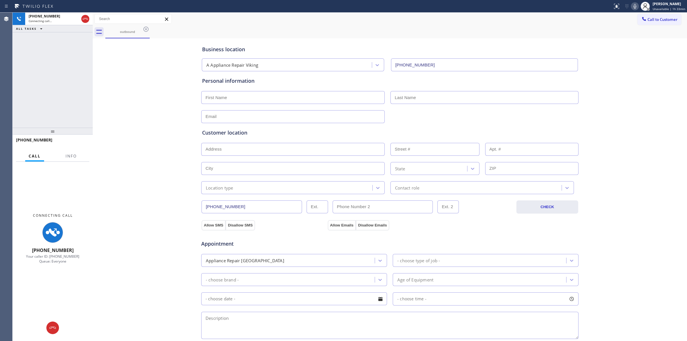
click at [638, 6] on icon at bounding box center [634, 6] width 7 height 7
click at [120, 35] on div "outbound" at bounding box center [127, 31] width 43 height 12
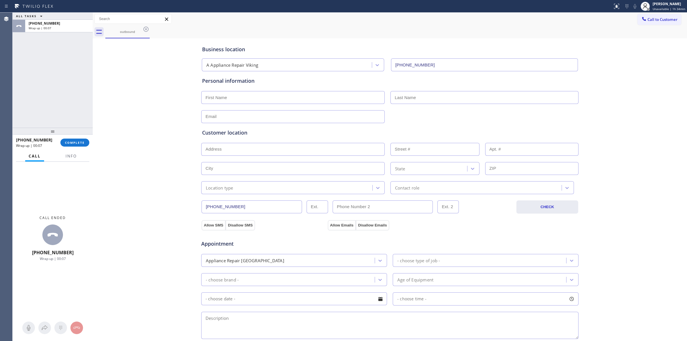
click at [644, 99] on div "Business location A Appliance Repair Viking [PHONE_NUMBER] Personal information…" at bounding box center [389, 235] width 591 height 391
click at [87, 140] on button "COMPLETE" at bounding box center [74, 142] width 29 height 8
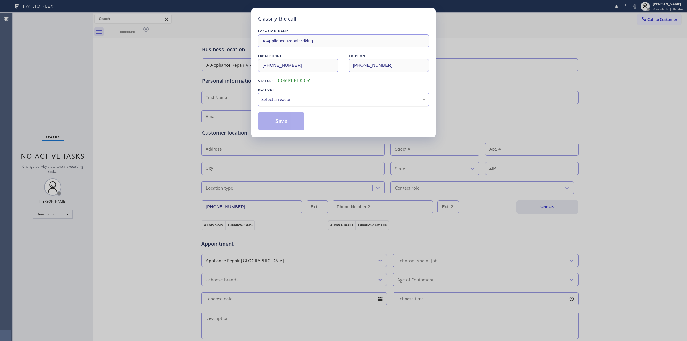
click at [301, 102] on div "Select a reason" at bounding box center [343, 99] width 164 height 7
click at [274, 118] on button "Save" at bounding box center [281, 121] width 46 height 18
